Goal: Information Seeking & Learning: Check status

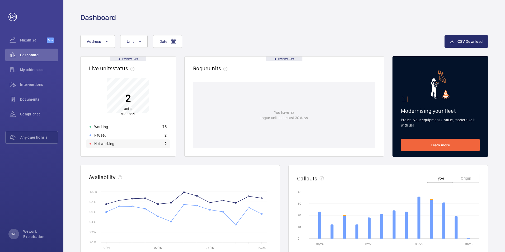
click at [104, 144] on p "Not working" at bounding box center [104, 143] width 20 height 5
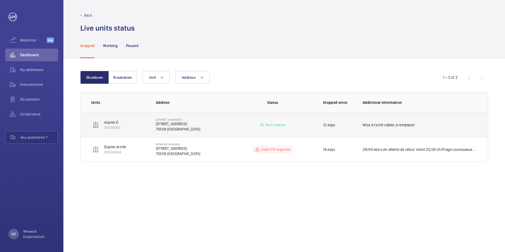
click at [184, 123] on p "[STREET_ADDRESS]" at bounding box center [178, 123] width 44 height 5
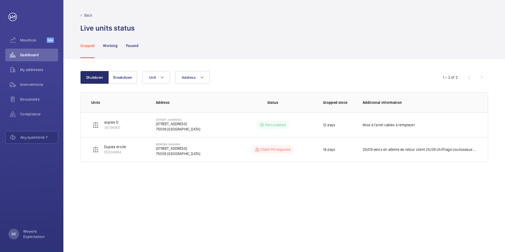
click at [89, 14] on p "Back" at bounding box center [88, 15] width 8 height 5
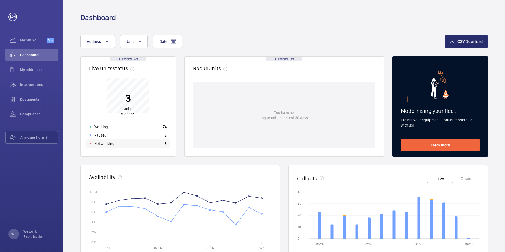
click at [114, 146] on div "Not working 3" at bounding box center [128, 144] width 84 height 8
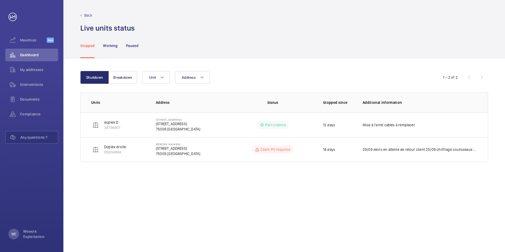
click at [86, 17] on p "Back" at bounding box center [88, 15] width 8 height 5
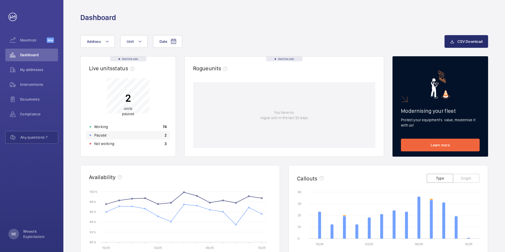
click at [105, 135] on p "Paused" at bounding box center [100, 135] width 12 height 5
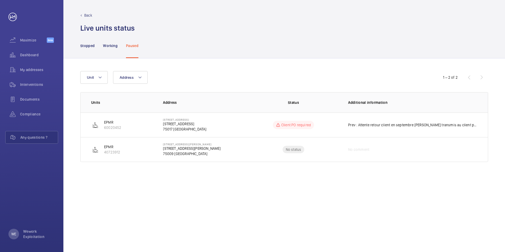
click at [85, 14] on p "Back" at bounding box center [88, 15] width 8 height 5
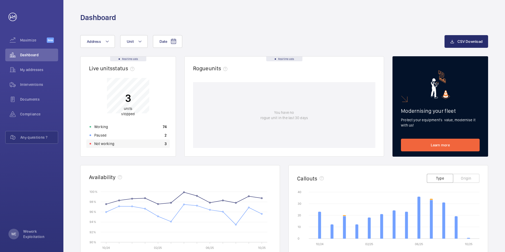
click at [108, 145] on p "Not working" at bounding box center [104, 143] width 20 height 5
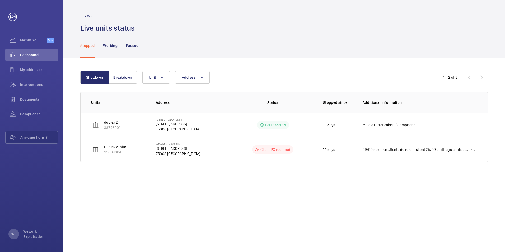
click at [84, 15] on div "Back" at bounding box center [284, 15] width 408 height 5
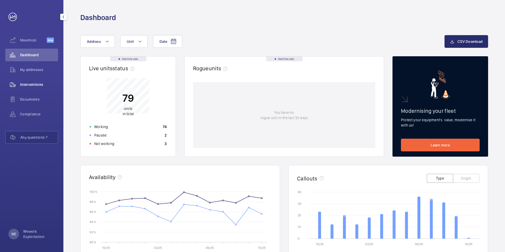
click at [34, 86] on span "Interventions" at bounding box center [39, 84] width 38 height 5
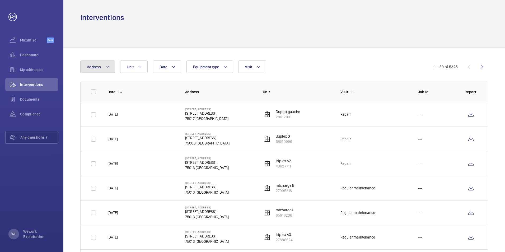
click at [108, 66] on mat-icon at bounding box center [107, 67] width 4 height 6
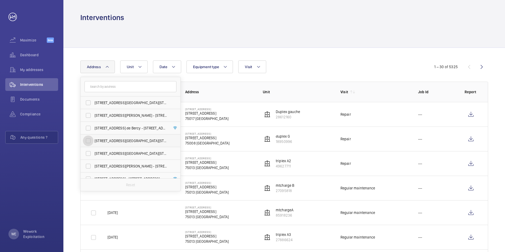
click at [88, 143] on input "[STREET_ADDRESS][GEOGRAPHIC_DATA][STREET_ADDRESS]" at bounding box center [88, 141] width 11 height 11
checkbox input "true"
click at [144, 67] on mat-icon at bounding box center [143, 67] width 4 height 6
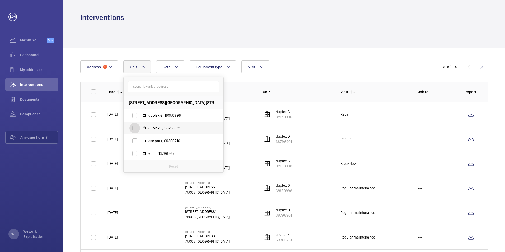
click at [135, 129] on input "duplex D, 38796901" at bounding box center [134, 128] width 11 height 11
checkbox input "true"
click at [303, 61] on div "Date Address 1 [STREET_ADDRESS][GEOGRAPHIC_DATA], 18950996 duplex D, 38796901 a…" at bounding box center [252, 67] width 345 height 13
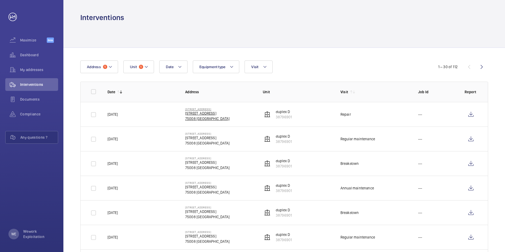
click at [211, 111] on p "[STREET_ADDRESS]" at bounding box center [207, 113] width 44 height 5
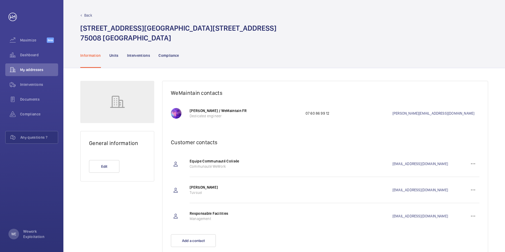
click at [86, 15] on p "Back" at bounding box center [88, 15] width 8 height 5
